Goal: Task Accomplishment & Management: Manage account settings

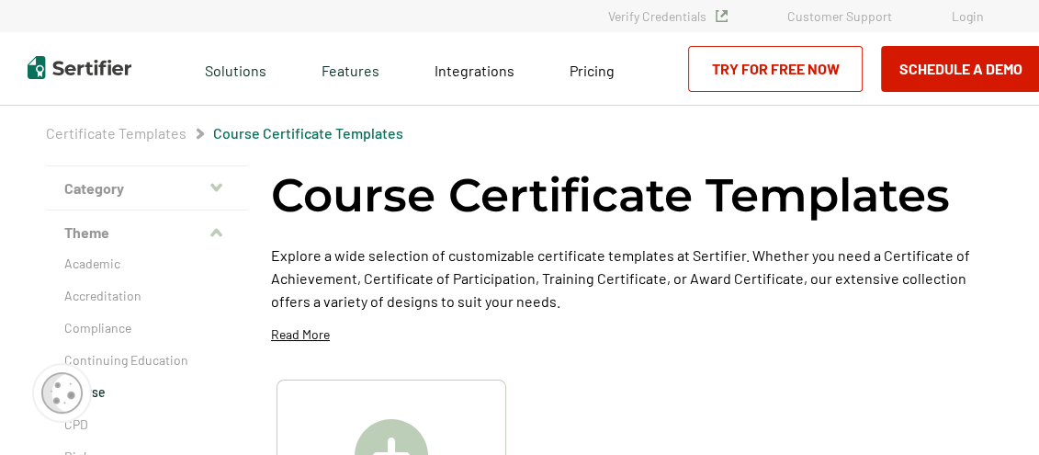
click at [960, 15] on link "Login" at bounding box center [968, 16] width 32 height 16
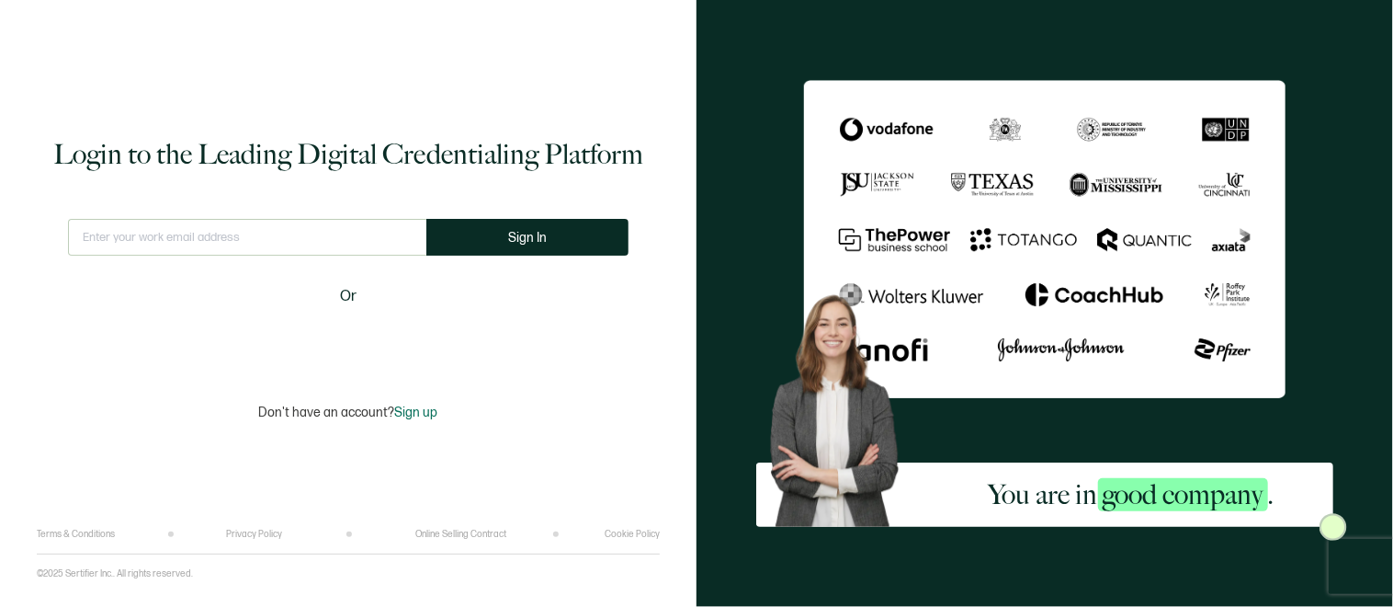
type input "[EMAIL_ADDRESS][DOMAIN_NAME]"
click at [524, 234] on span "Sign In" at bounding box center [527, 238] width 39 height 14
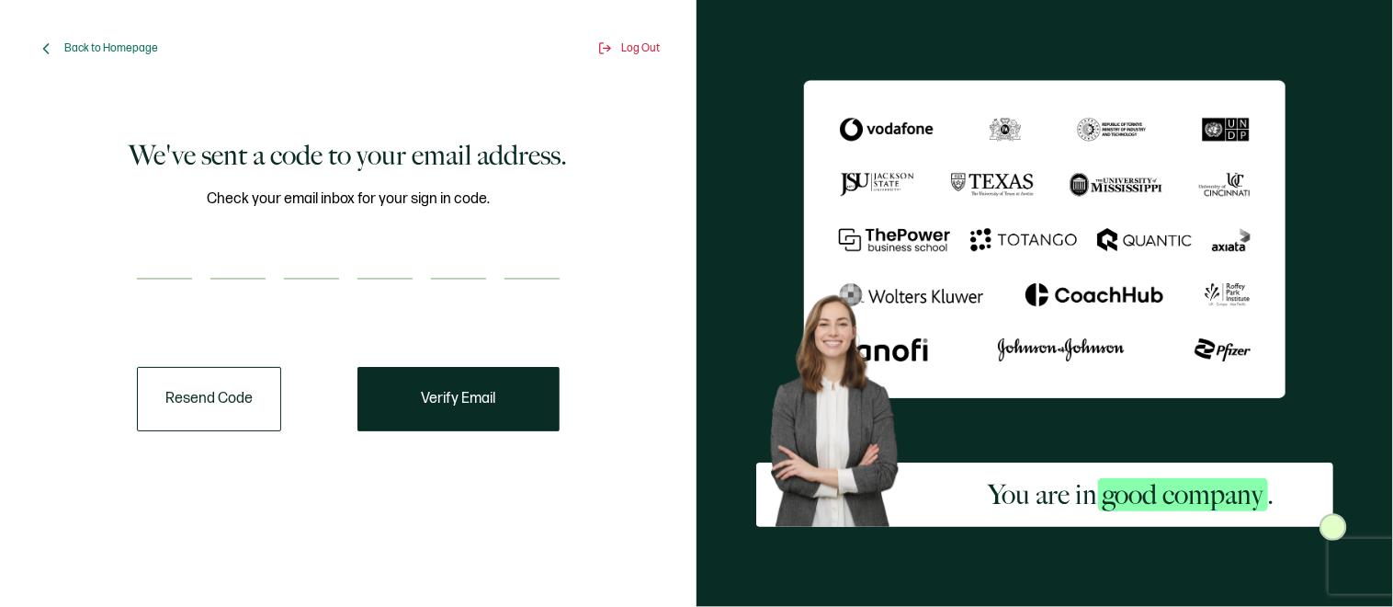
click at [150, 259] on input "number" at bounding box center [164, 261] width 55 height 37
paste input "3"
type input "3"
type input "1"
type input "3"
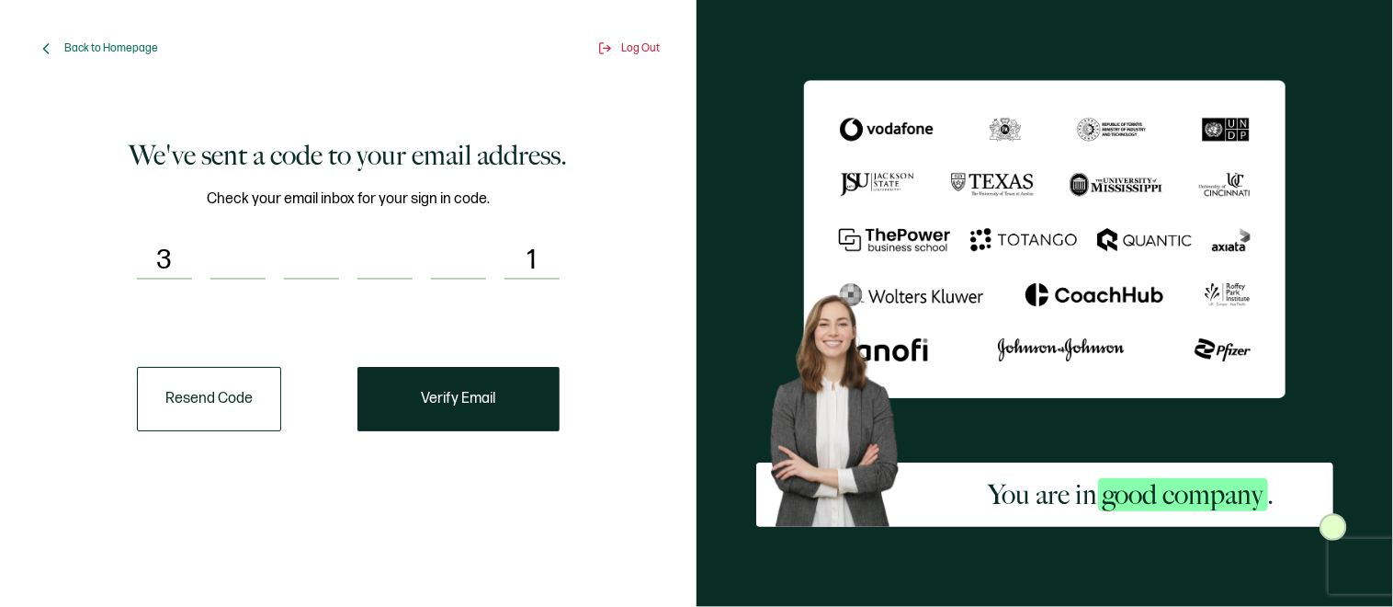
type input "9"
type input "2"
type input "4"
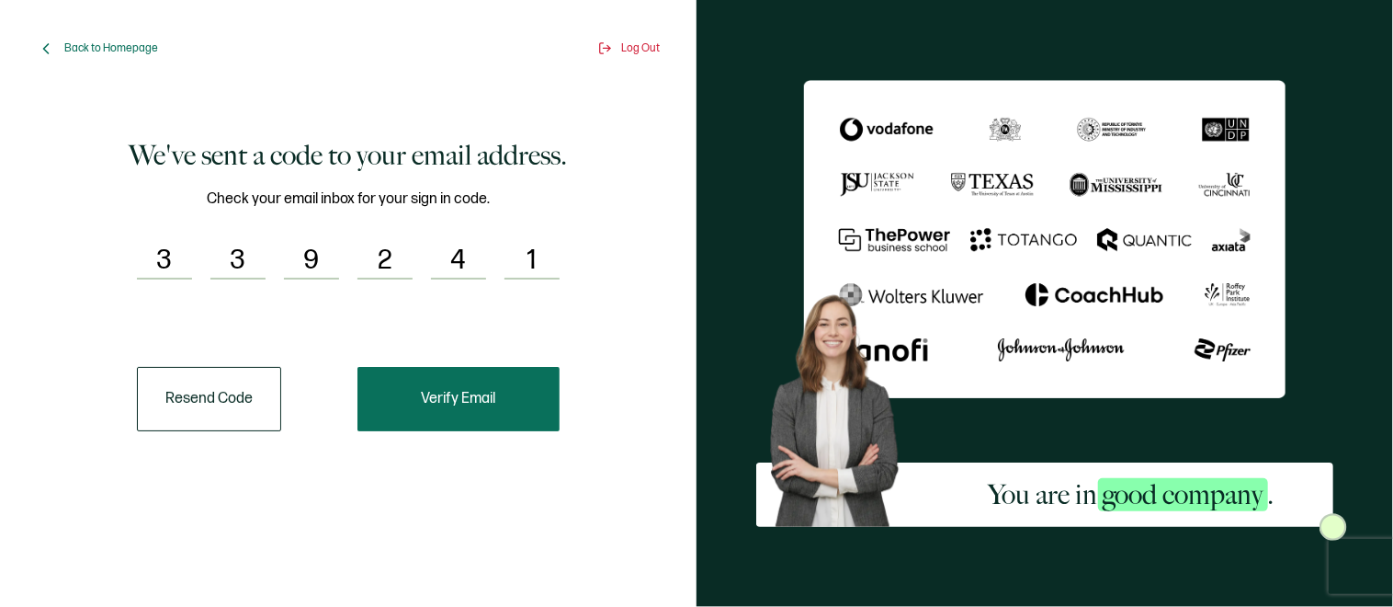
click at [466, 406] on span "Verify Email" at bounding box center [459, 399] width 74 height 15
